Goal: Find specific page/section: Find specific page/section

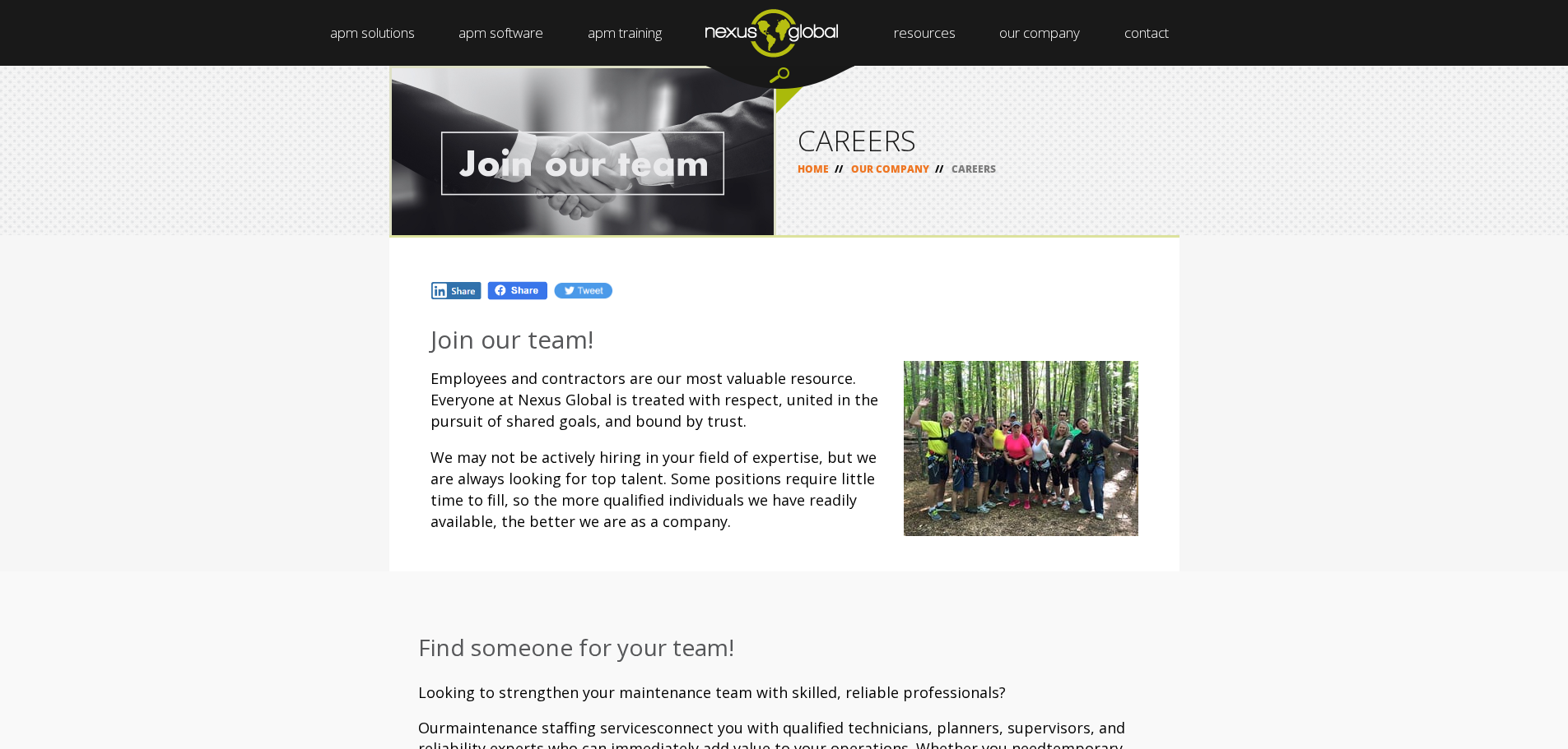
click at [746, 470] on p "We may not be actively hiring in your field of expertise, but we are always loo…" at bounding box center [784, 489] width 708 height 85
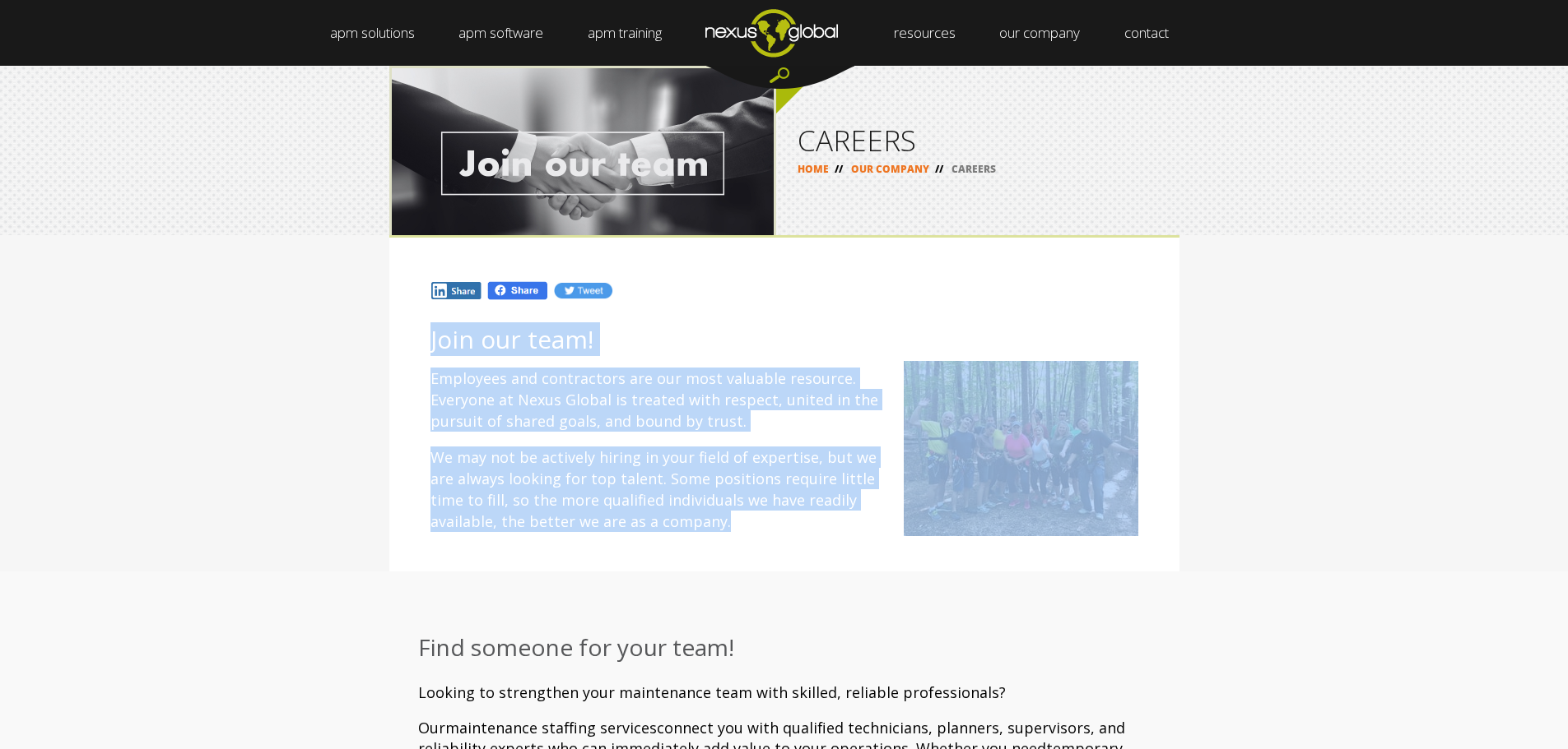
drag, startPoint x: 428, startPoint y: 338, endPoint x: 745, endPoint y: 528, distance: 369.6
click at [745, 528] on div "Join our team! Employees and contractors are our most valuable resource. Everyo…" at bounding box center [784, 436] width 790 height 270
click at [616, 393] on p "Employees and contractors are our most valuable resource. Everyone at Nexus Glo…" at bounding box center [784, 400] width 708 height 64
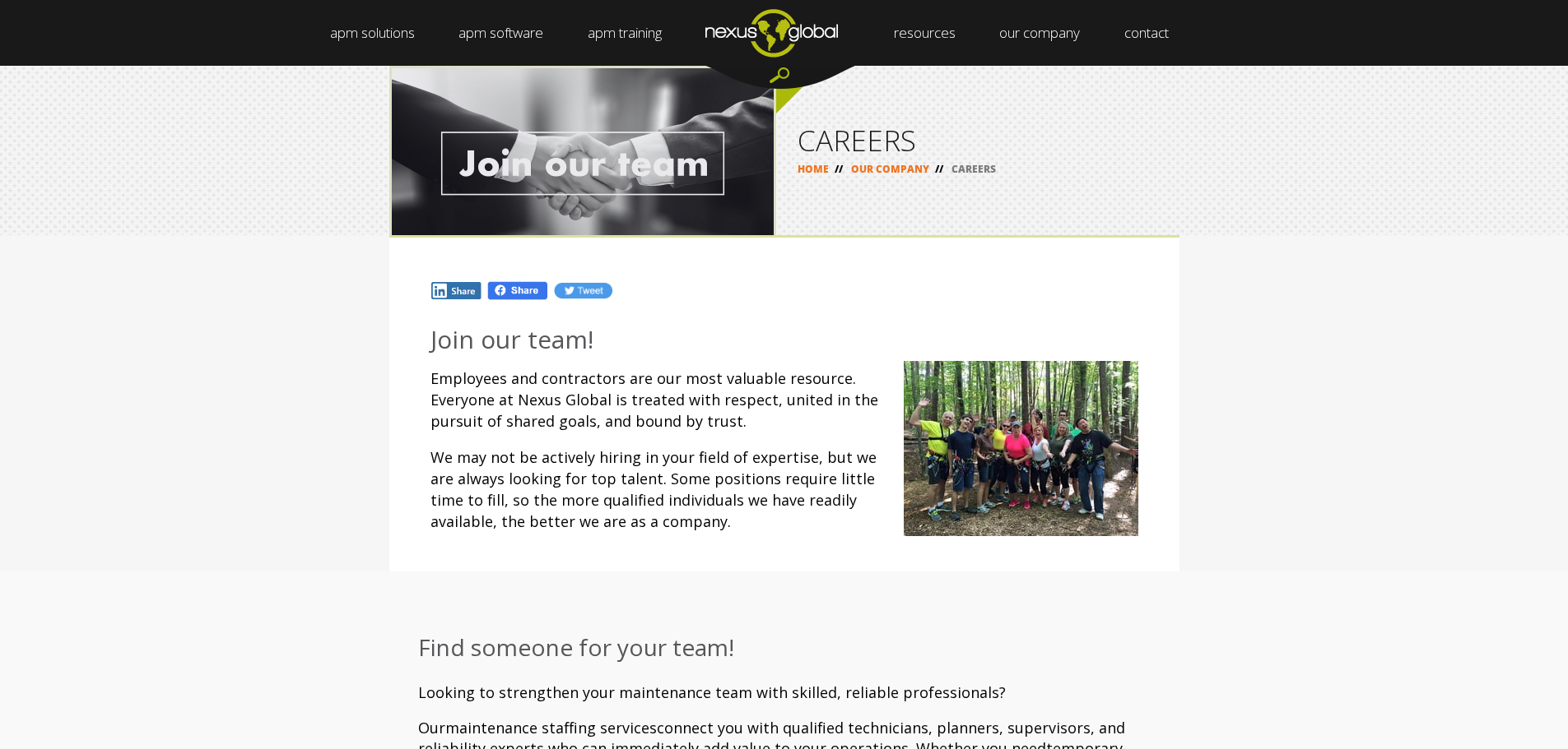
click at [245, 340] on div "Join our team! Employees and contractors are our most valuable resource. Everyo…" at bounding box center [784, 404] width 1568 height 337
drag, startPoint x: 182, startPoint y: 208, endPoint x: 266, endPoint y: 24, distance: 202.3
click at [182, 207] on div "CAREERS HOME // OUR COMPANY // CAREERS" at bounding box center [784, 150] width 1568 height 169
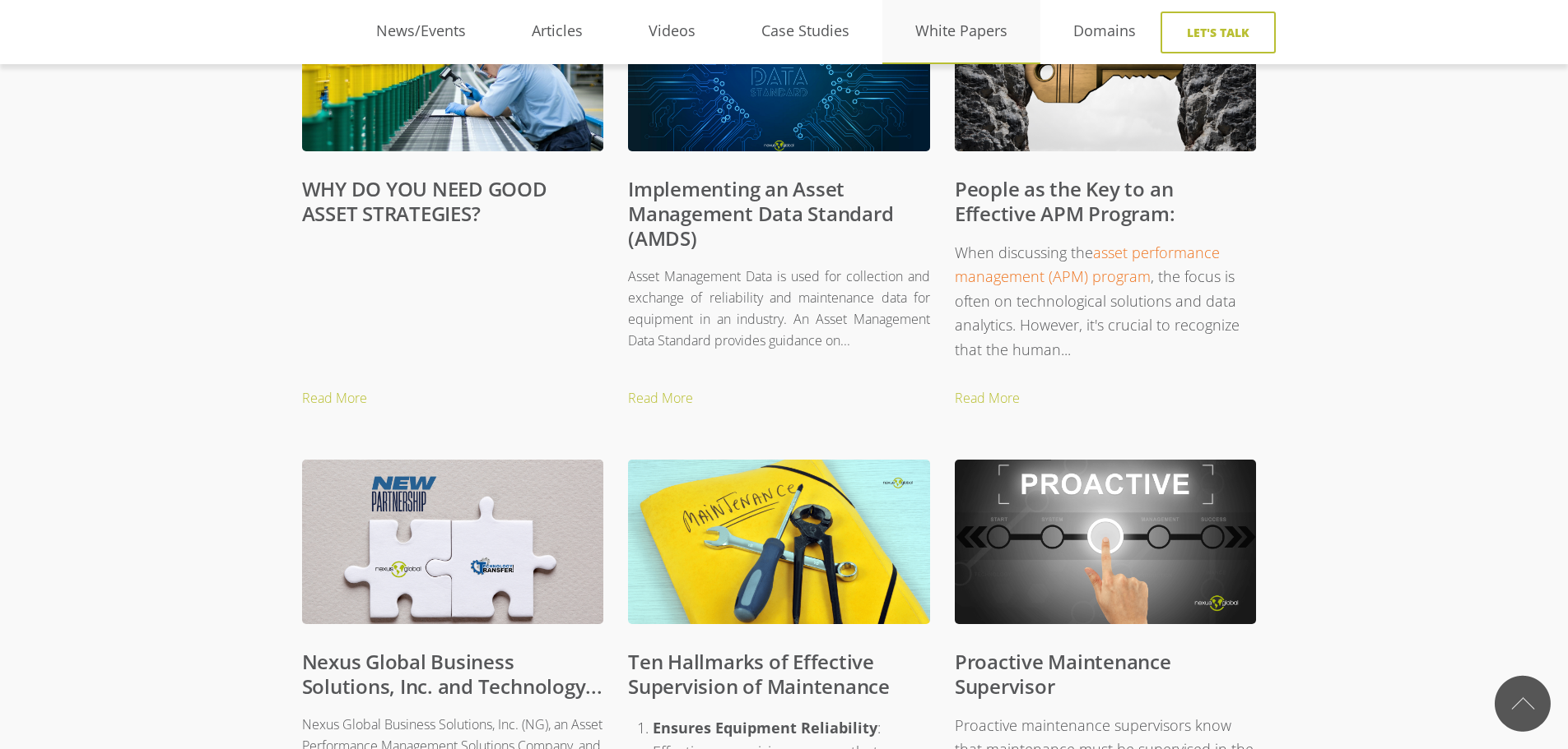
scroll to position [557, 0]
